Goal: Answer question/provide support

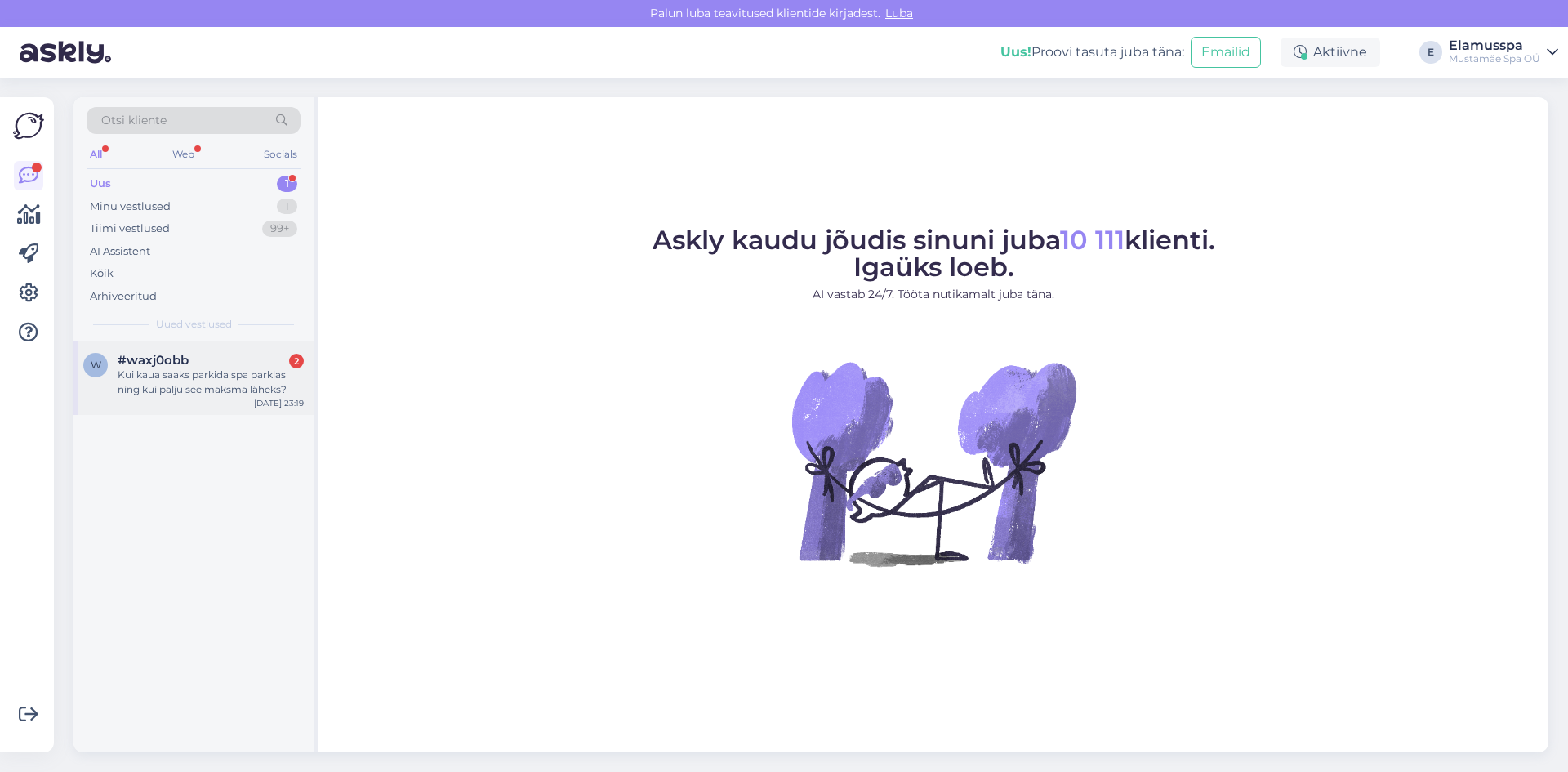
click at [216, 358] on div "#waxj0obb 2" at bounding box center [211, 360] width 187 height 14
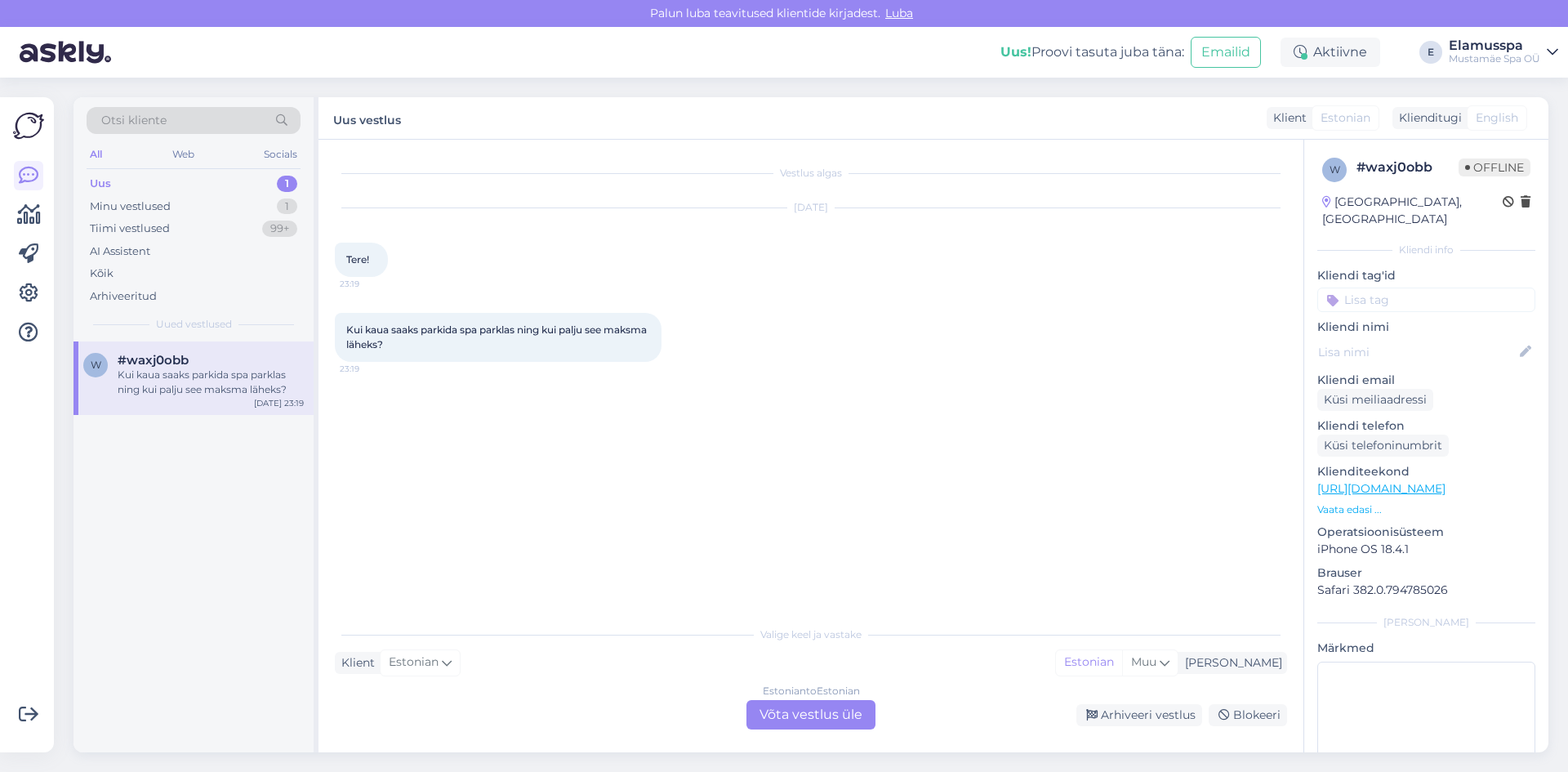
click at [762, 719] on div "Estonian to Estonian Võta vestlus üle" at bounding box center [811, 715] width 129 height 29
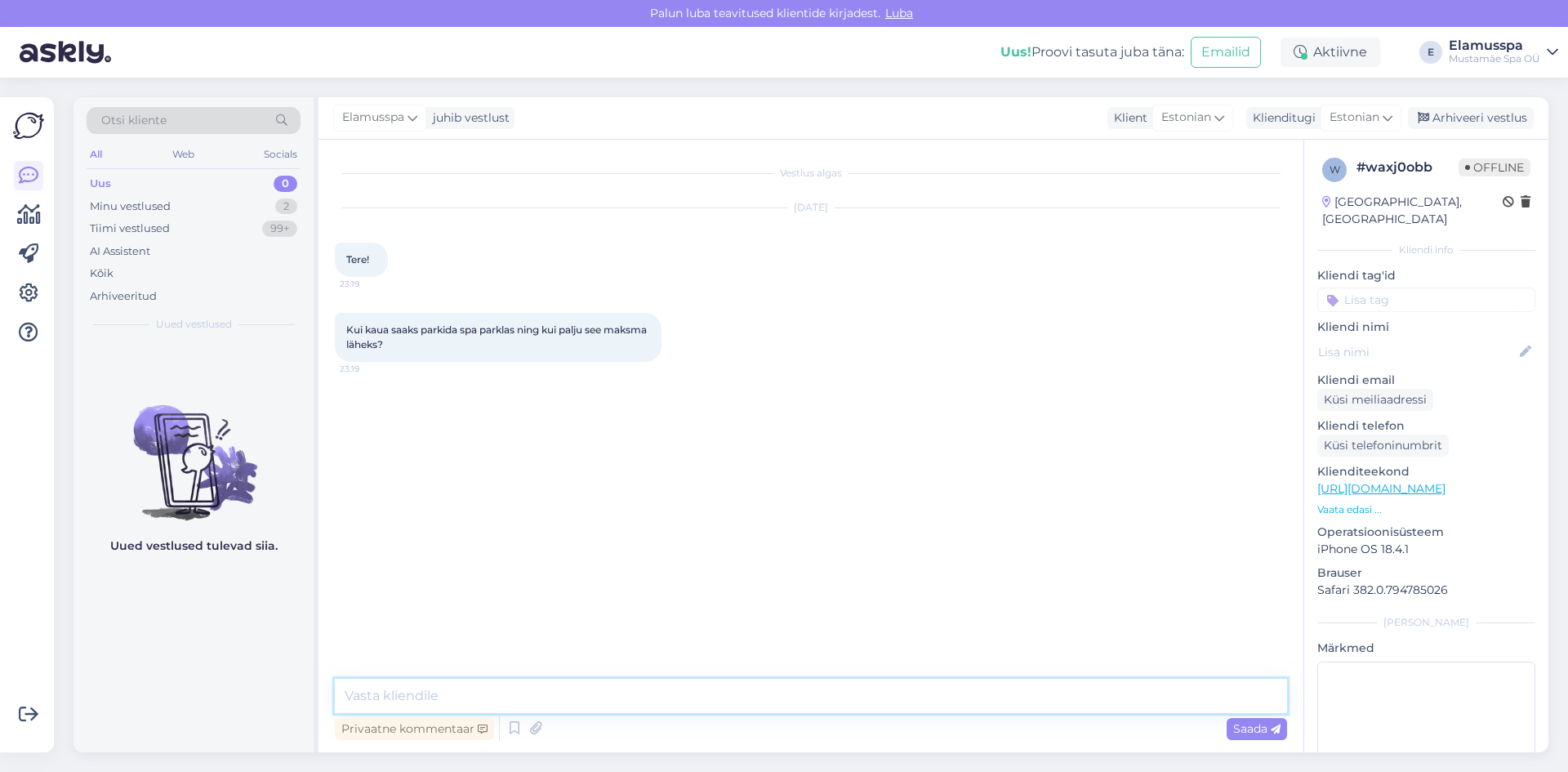
drag, startPoint x: 529, startPoint y: 692, endPoint x: 534, endPoint y: 677, distance: 15.8
click at [529, 691] on textarea at bounding box center [811, 696] width 952 height 34
type textarea "Tere! Meie külalistele on parkimine tasuta 8 tunniks, registreerida saab fuajee…"
click at [1275, 732] on icon at bounding box center [1275, 729] width 10 height 10
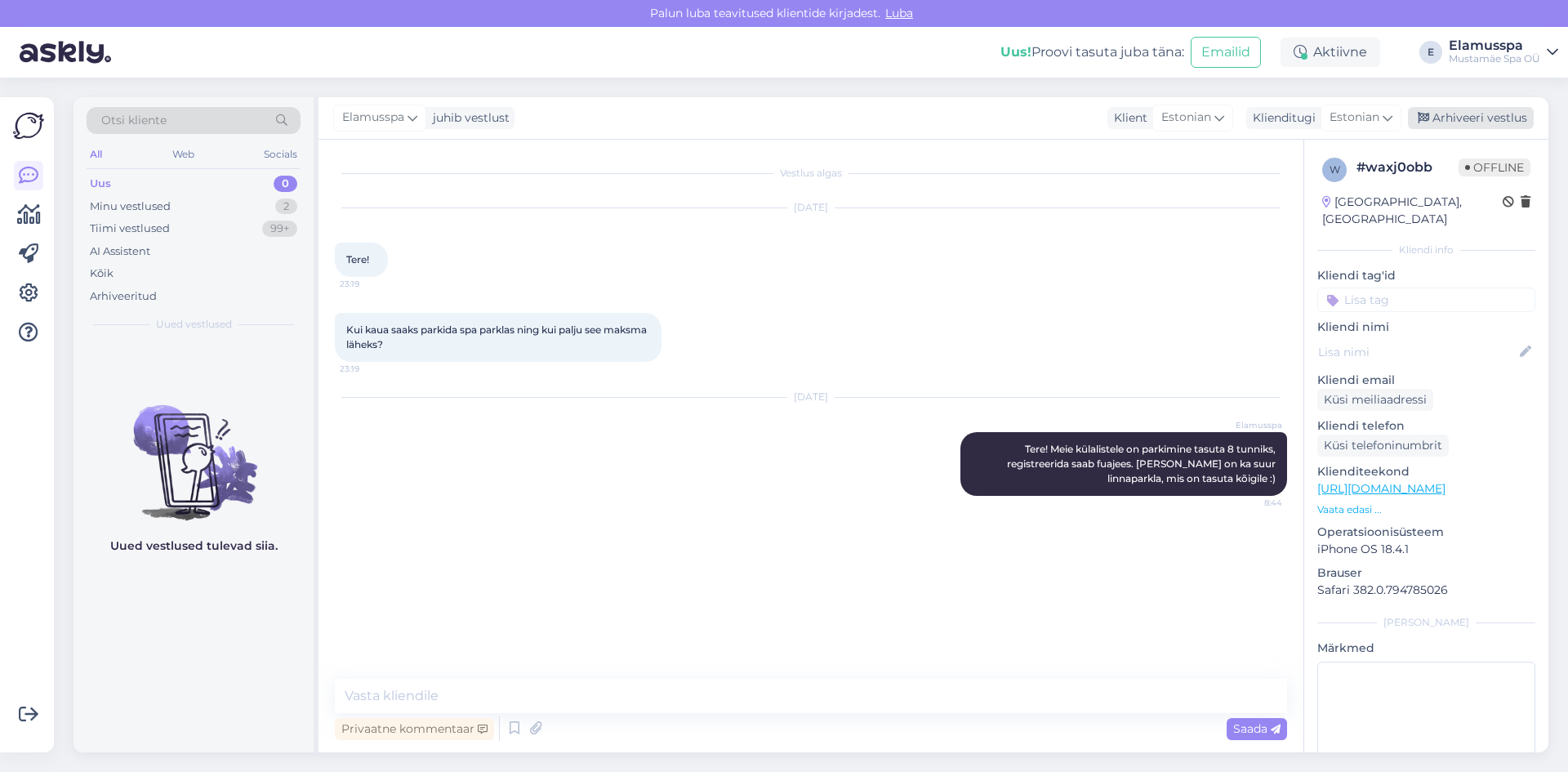
click at [1486, 121] on div "Arhiveeri vestlus" at bounding box center [1470, 118] width 126 height 22
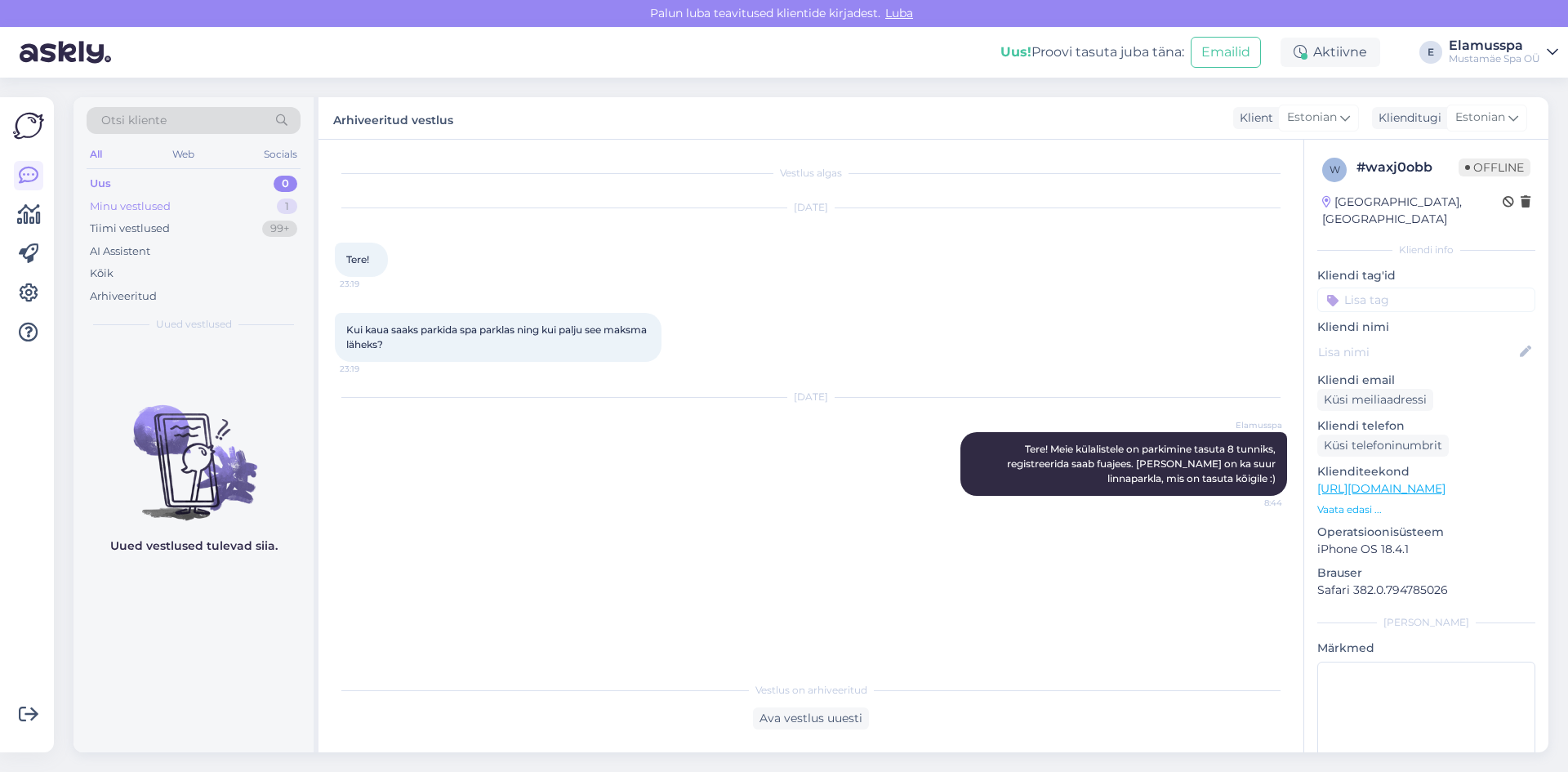
click at [245, 198] on div "Minu vestlused 1" at bounding box center [194, 206] width 214 height 23
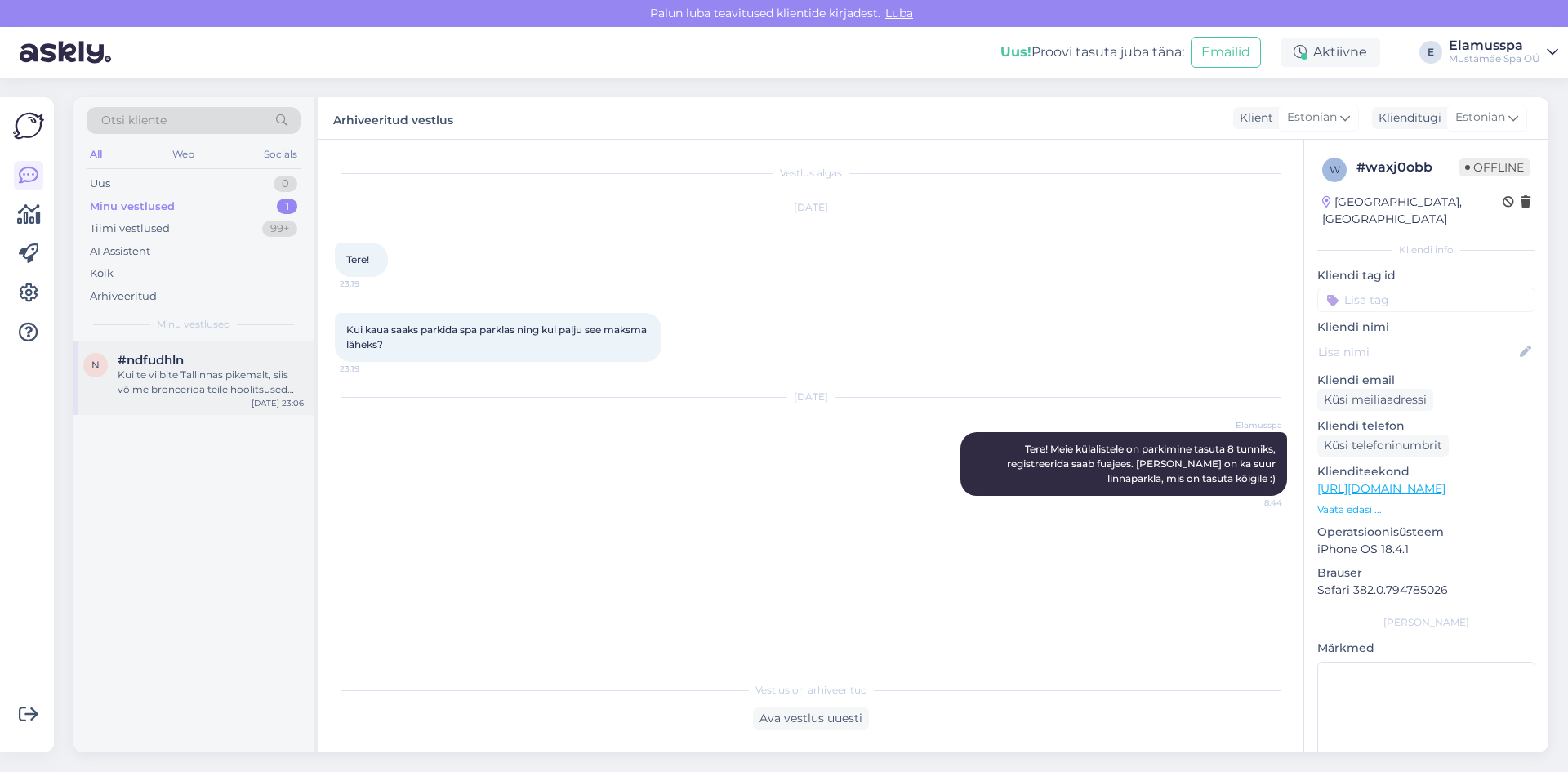
click at [205, 362] on div "#ndfudhln" at bounding box center [211, 360] width 187 height 14
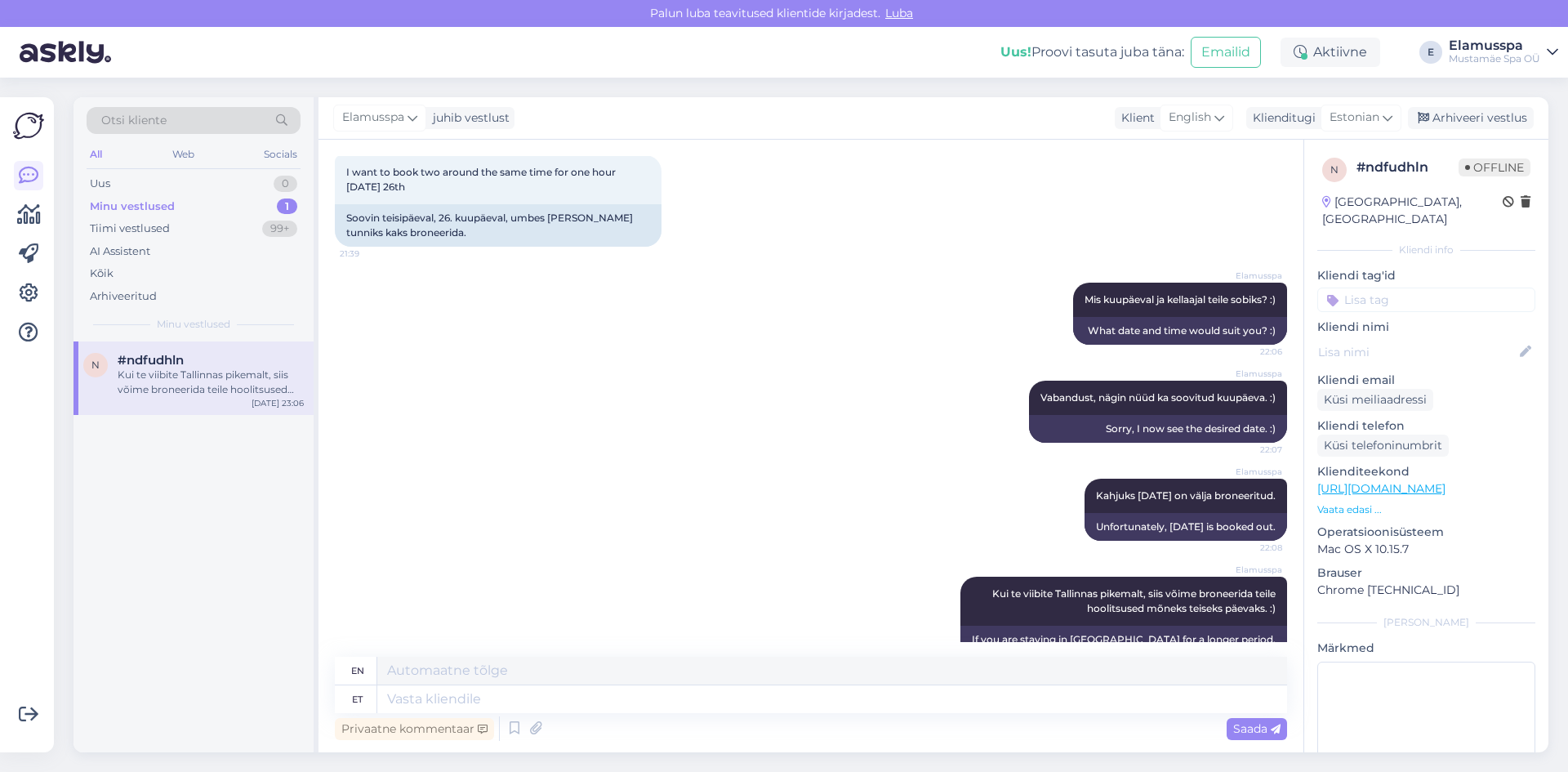
scroll to position [955, 0]
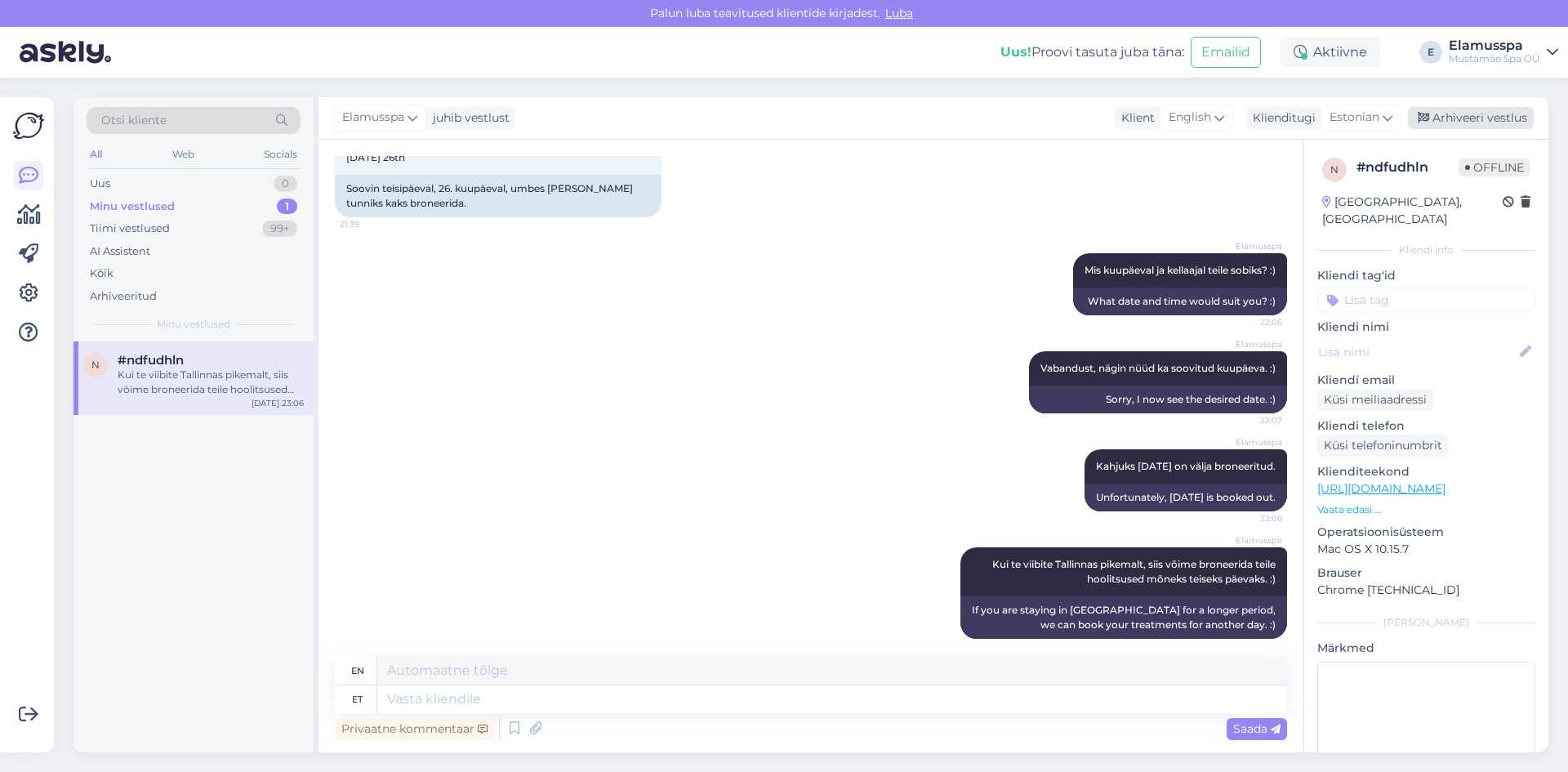
click at [1467, 118] on div "Arhiveeri vestlus" at bounding box center [1470, 118] width 126 height 22
